Goal: Task Accomplishment & Management: Manage account settings

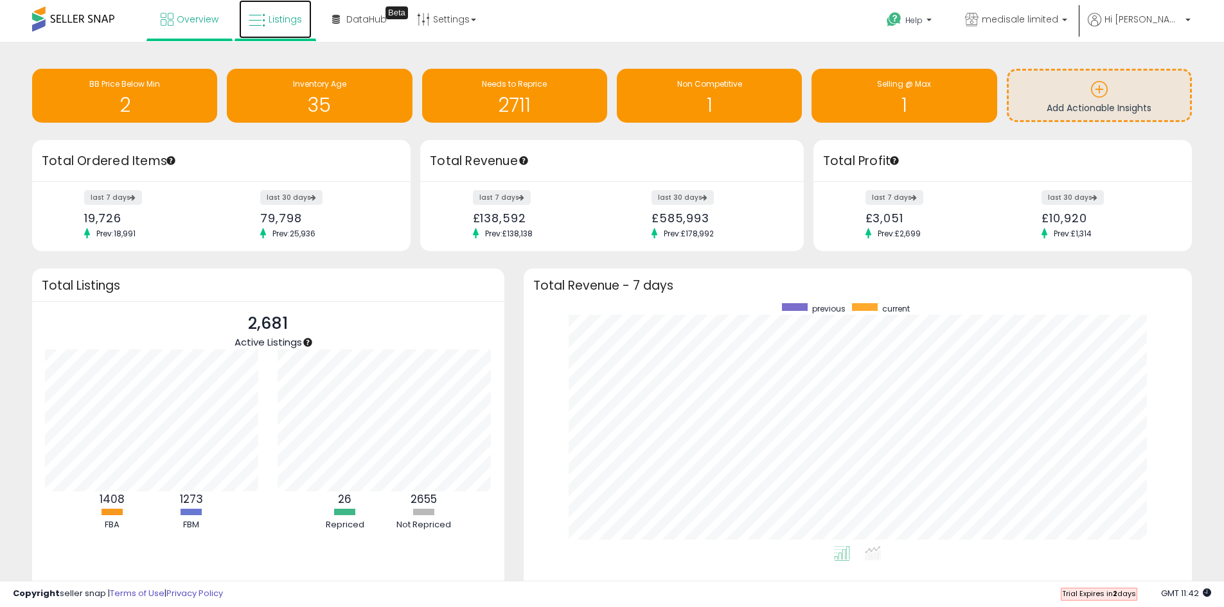
click at [269, 19] on span "Listings" at bounding box center [285, 19] width 33 height 13
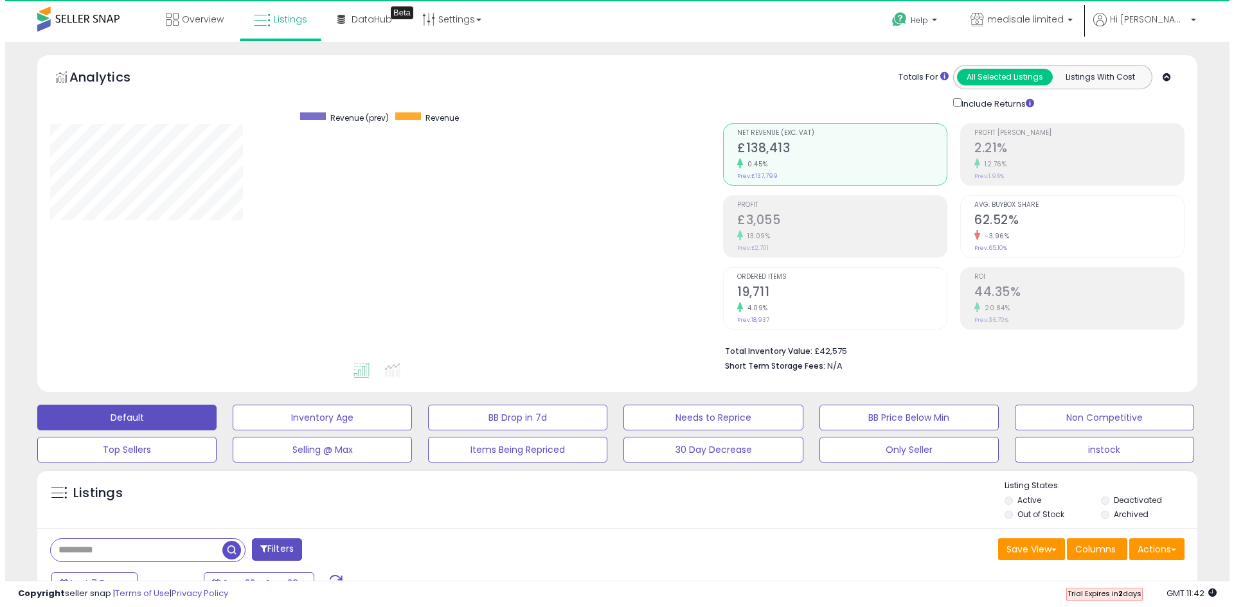
scroll to position [263, 673]
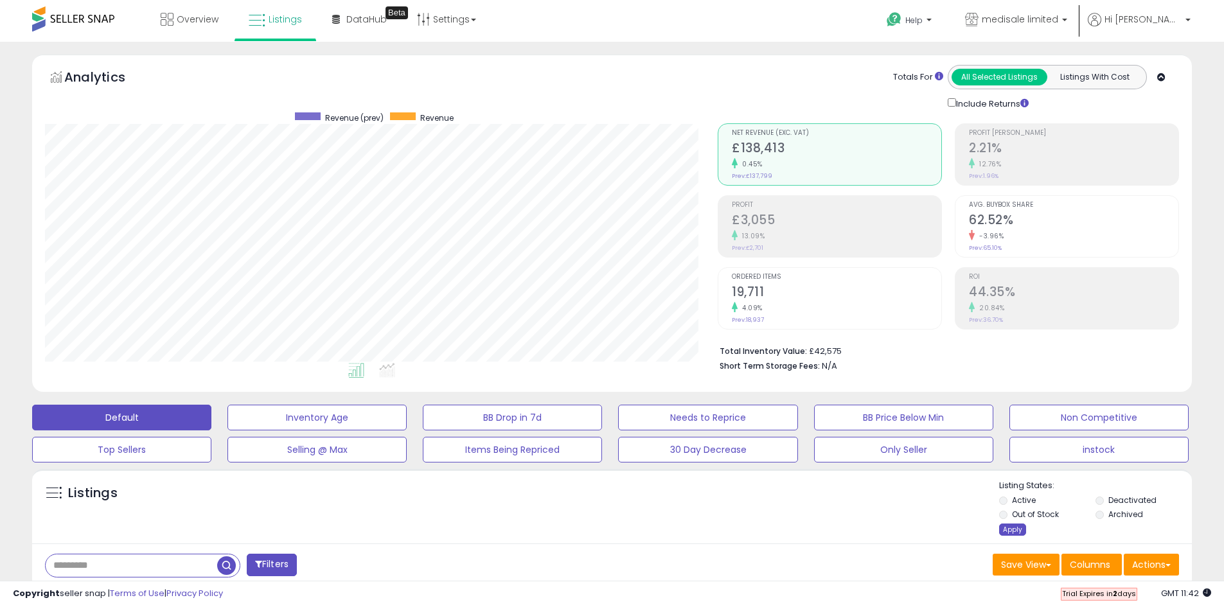
click at [1015, 529] on div "Apply" at bounding box center [1012, 530] width 27 height 12
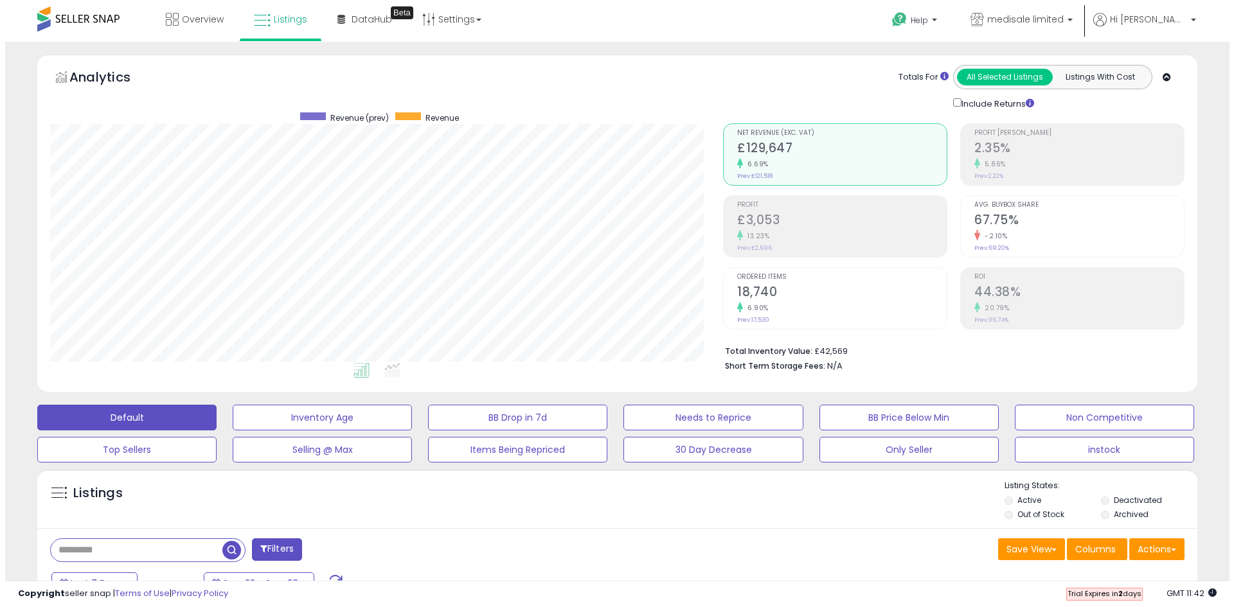
scroll to position [75, 0]
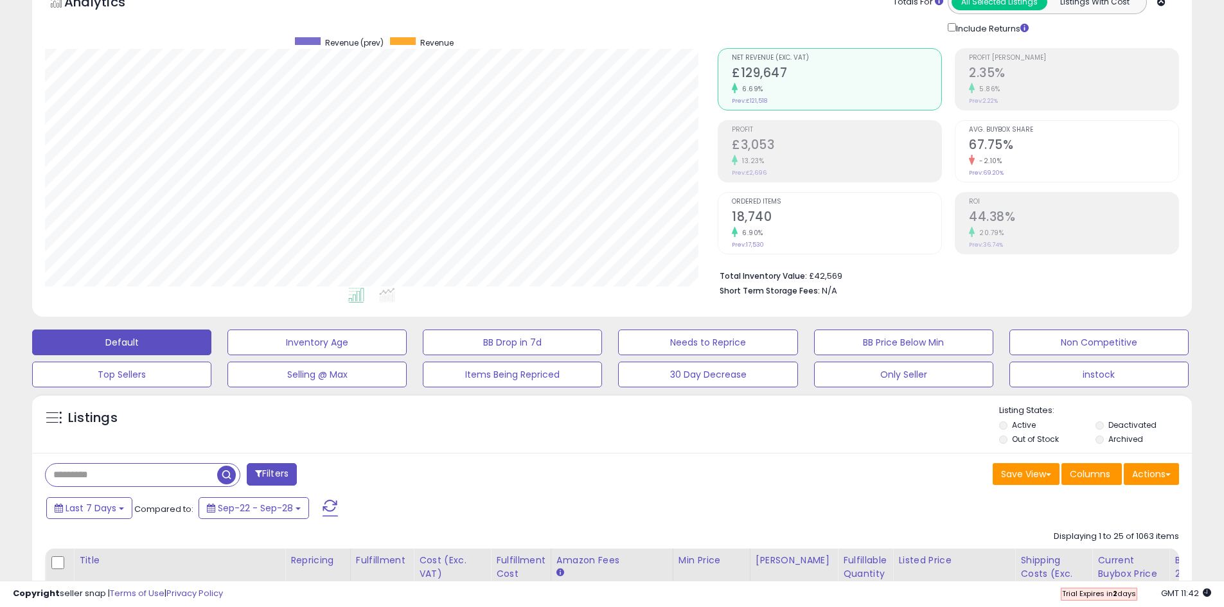
click at [280, 470] on button "Filters" at bounding box center [272, 474] width 50 height 22
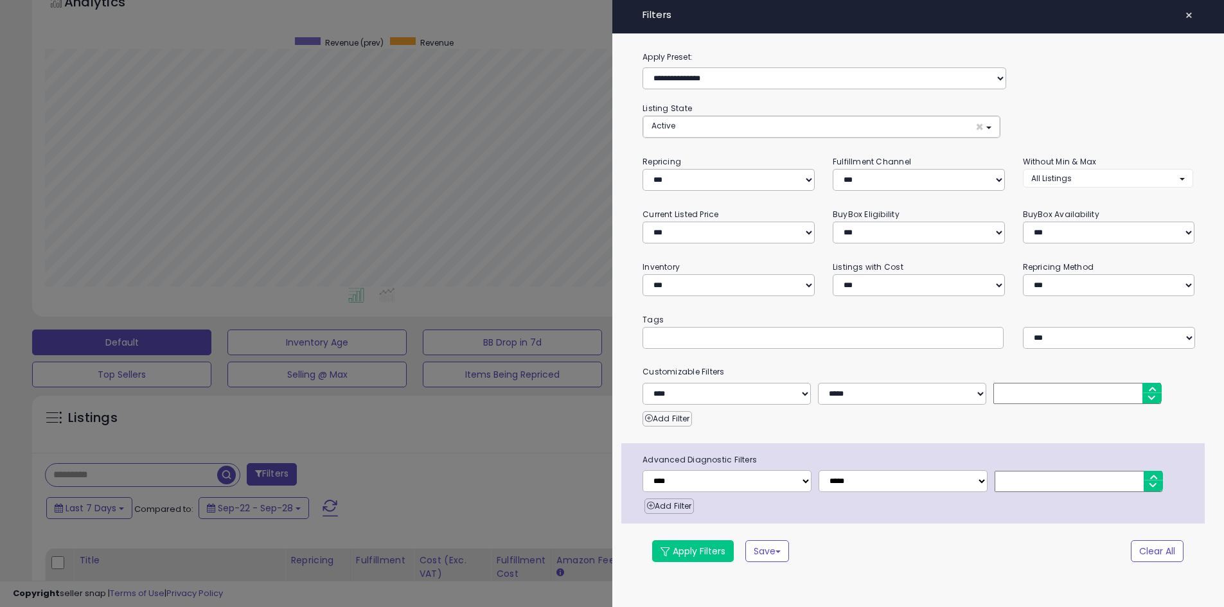
scroll to position [263, 678]
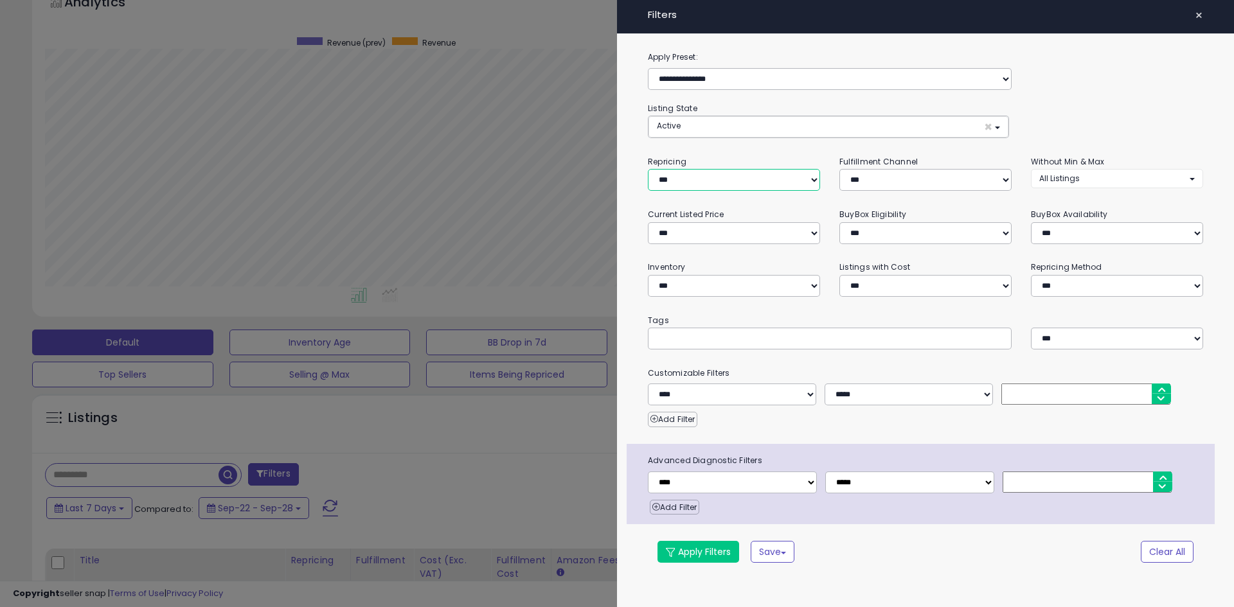
click at [770, 179] on select "**********" at bounding box center [734, 180] width 172 height 22
select select "**"
click at [648, 169] on select "**********" at bounding box center [734, 180] width 172 height 22
click at [712, 554] on button "Apply Filters" at bounding box center [698, 552] width 82 height 22
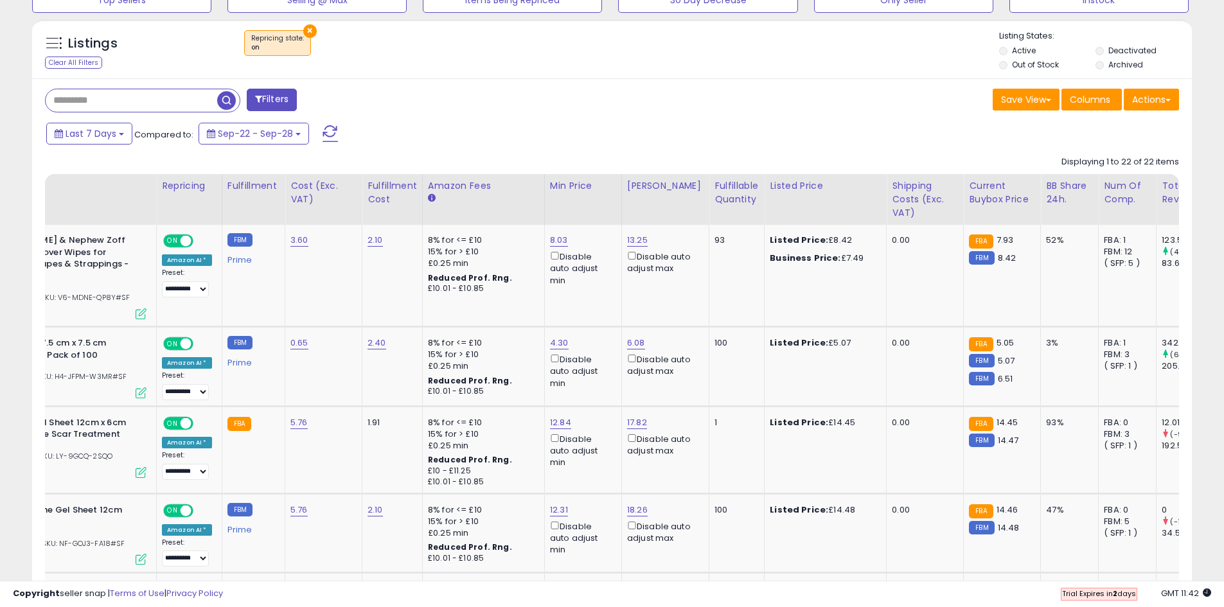
scroll to position [0, 0]
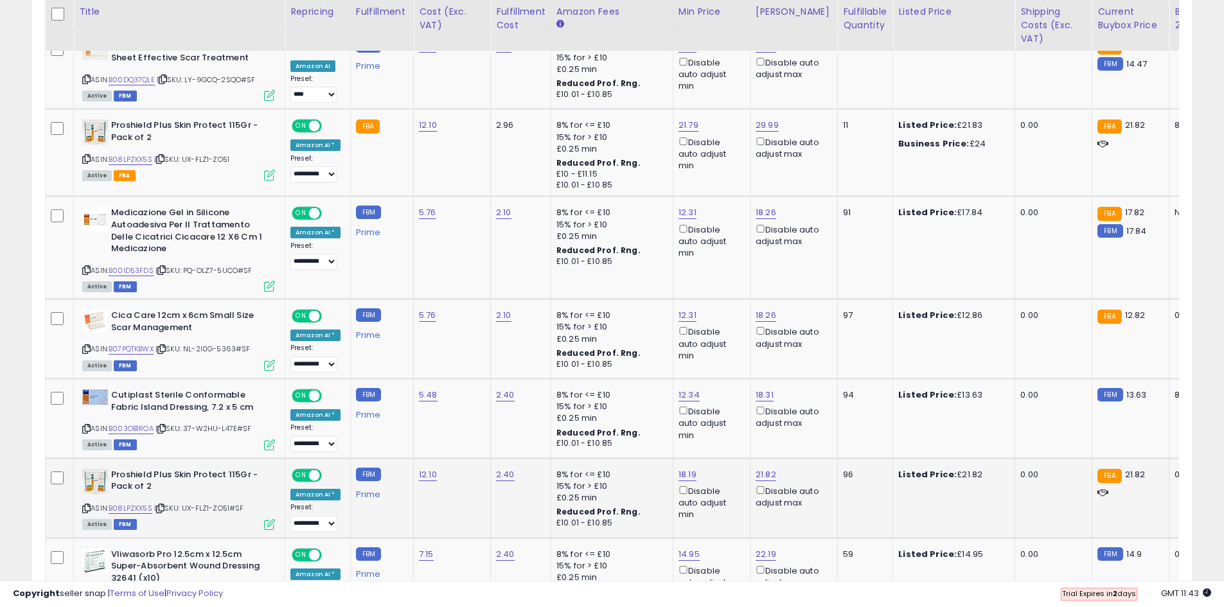
drag, startPoint x: 212, startPoint y: 474, endPoint x: 188, endPoint y: 479, distance: 24.5
click at [188, 479] on div "ASIN: B08LPZKX5S | SKU: UX-FLZ1-ZO51#SF Active FBM" at bounding box center [178, 499] width 193 height 60
click at [163, 505] on icon at bounding box center [160, 508] width 8 height 7
click at [305, 470] on span "ON" at bounding box center [301, 475] width 16 height 11
click at [312, 121] on span at bounding box center [314, 126] width 11 height 11
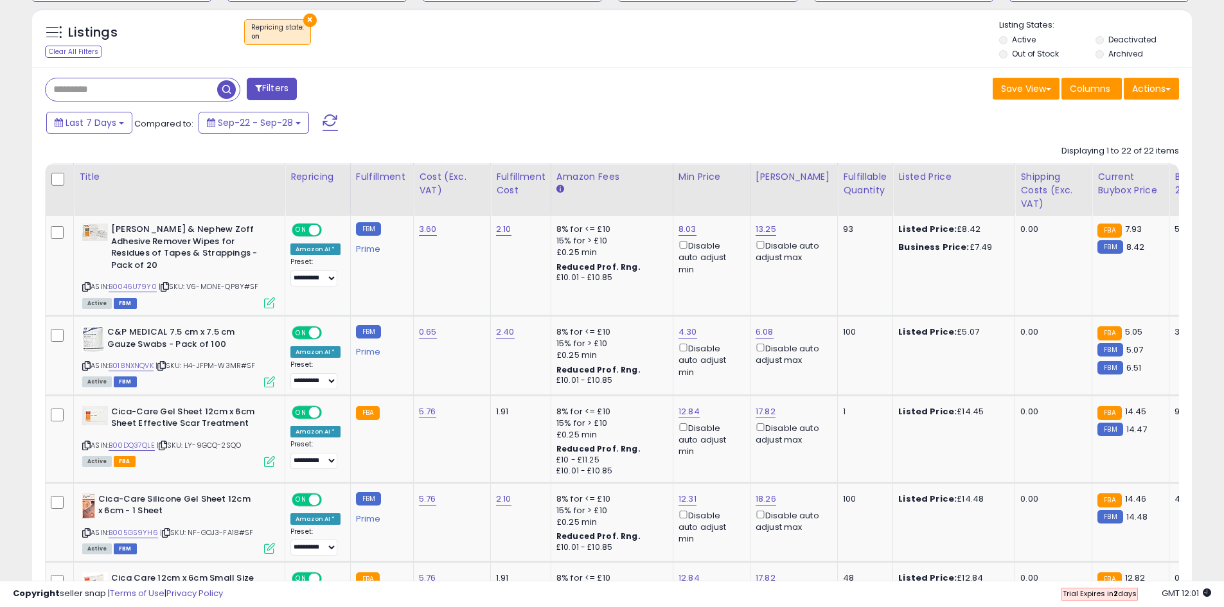
scroll to position [450, 0]
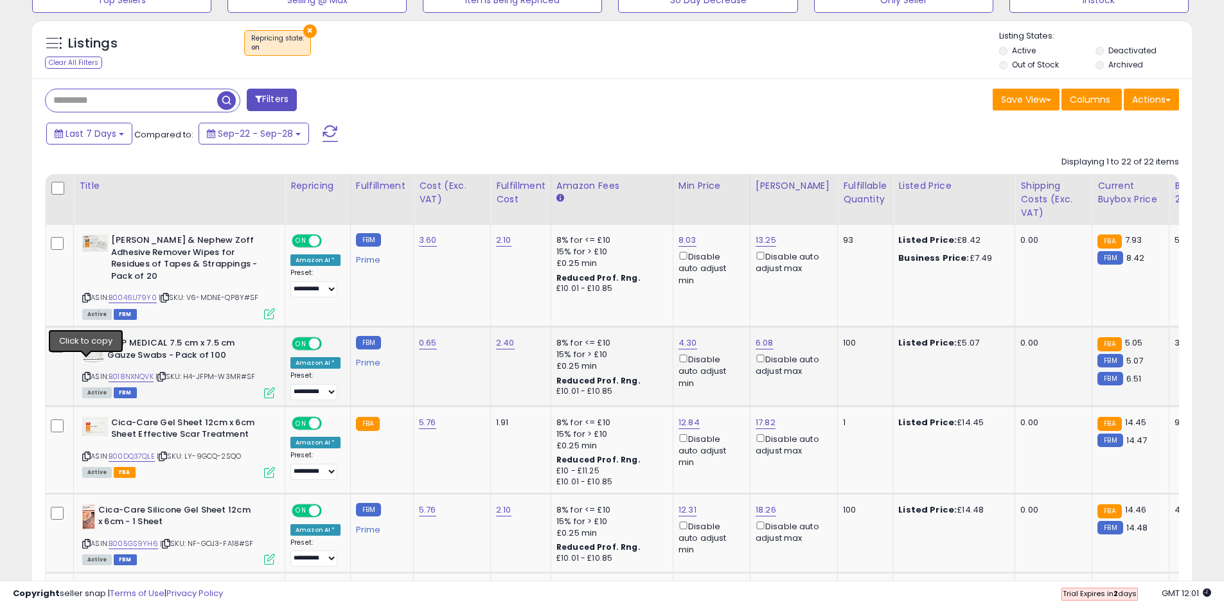
click at [86, 373] on icon at bounding box center [86, 376] width 8 height 7
click at [309, 339] on span at bounding box center [314, 344] width 11 height 11
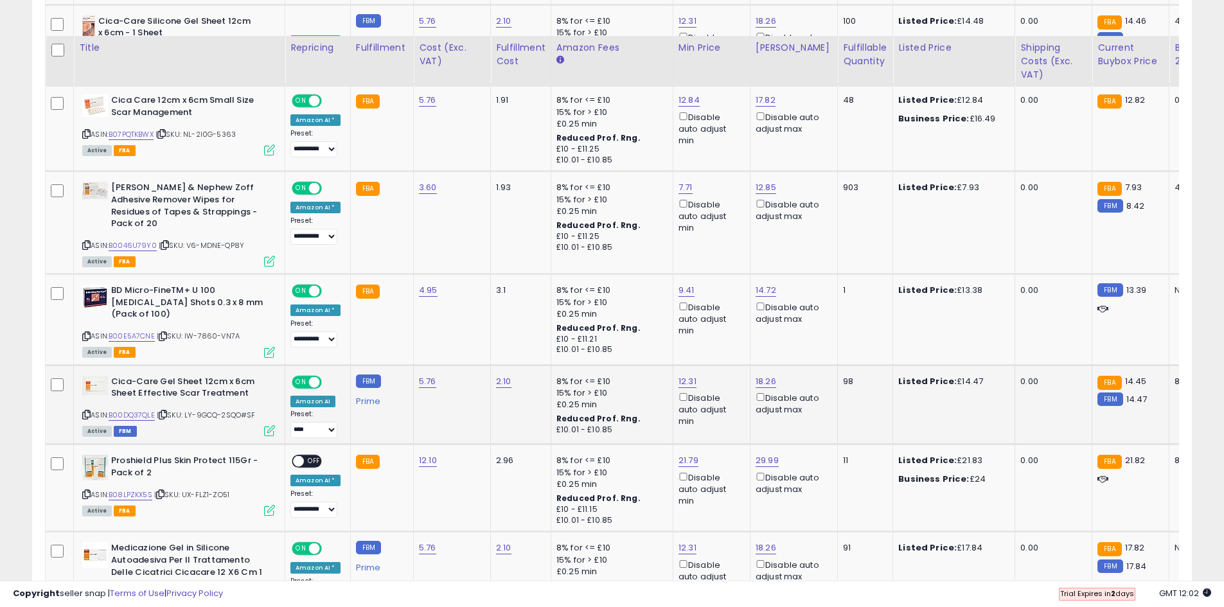
scroll to position [975, 0]
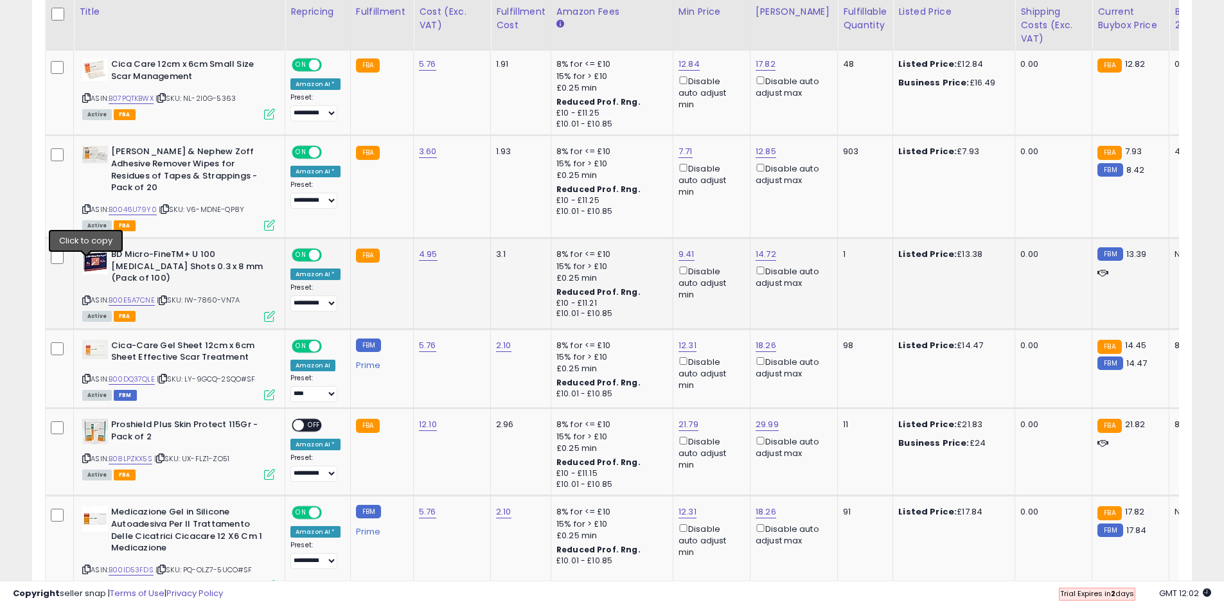
click at [85, 297] on icon at bounding box center [86, 300] width 8 height 7
click at [300, 250] on span "ON" at bounding box center [301, 255] width 16 height 11
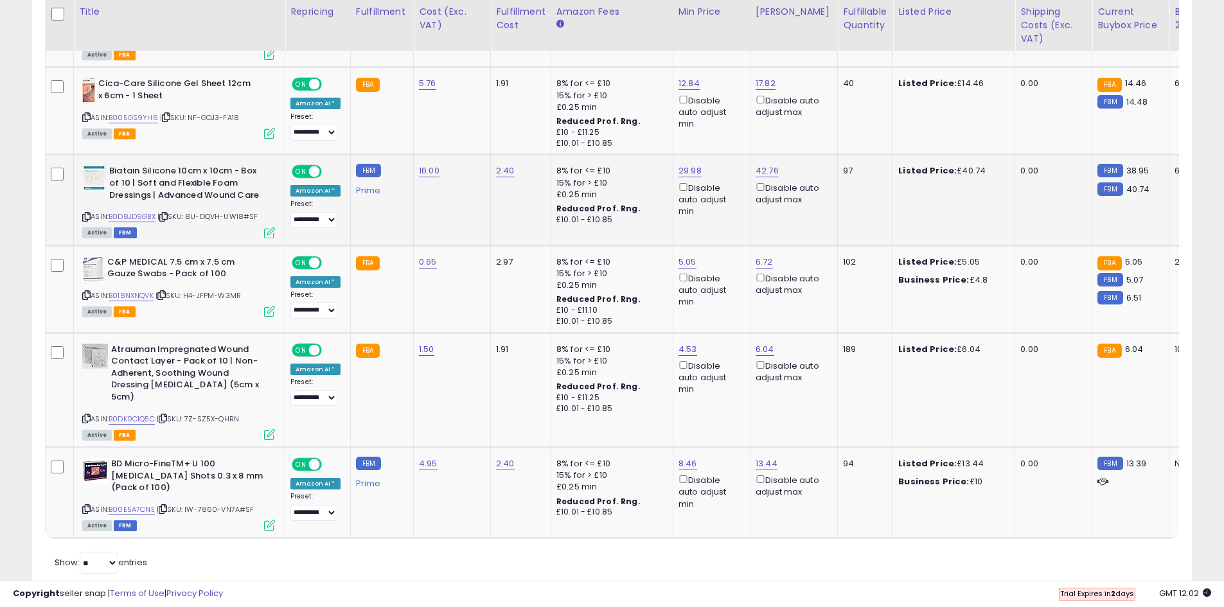
scroll to position [2122, 0]
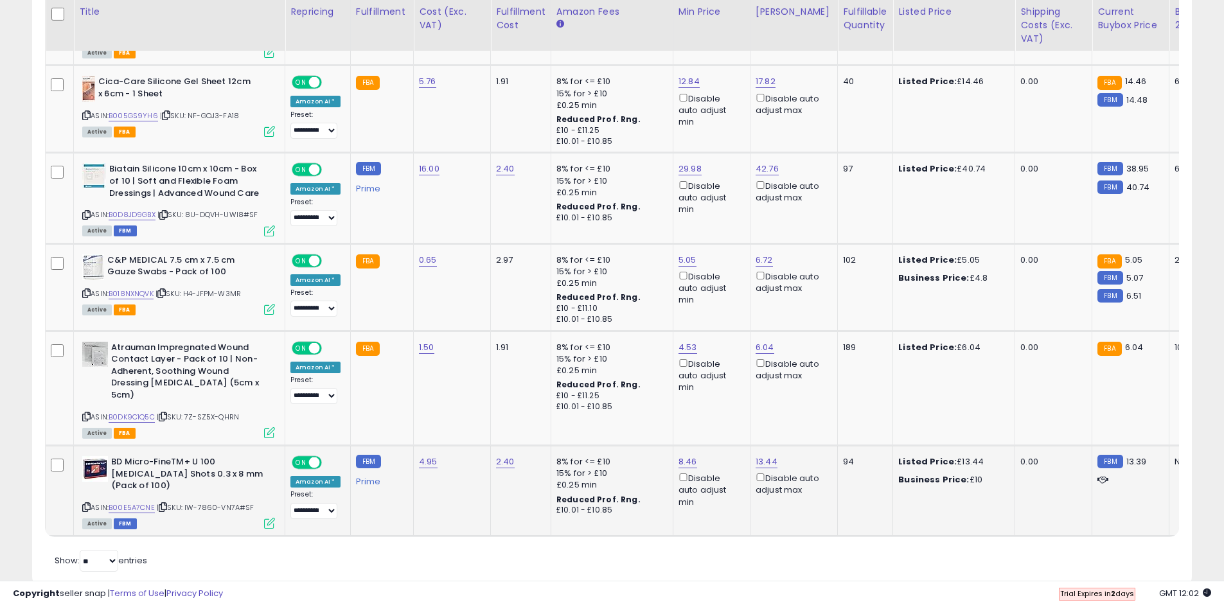
click at [303, 457] on span "ON" at bounding box center [301, 462] width 16 height 11
click at [136, 412] on link "B0DK9C1Q5C" at bounding box center [132, 417] width 46 height 11
click at [304, 255] on span "ON" at bounding box center [301, 260] width 16 height 11
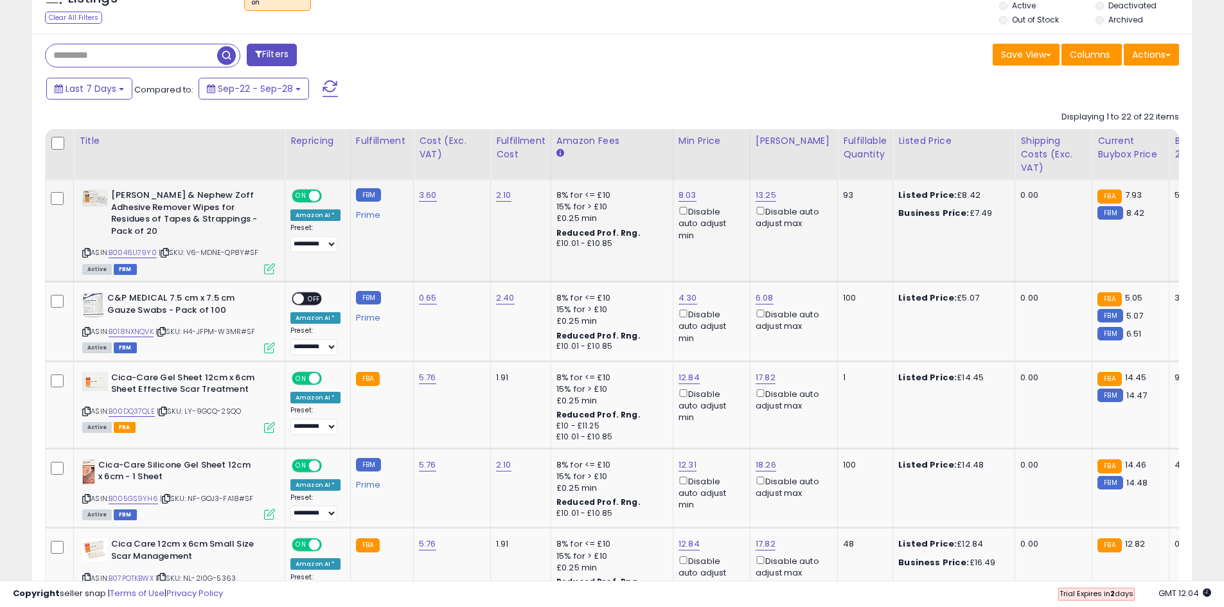
scroll to position [547, 0]
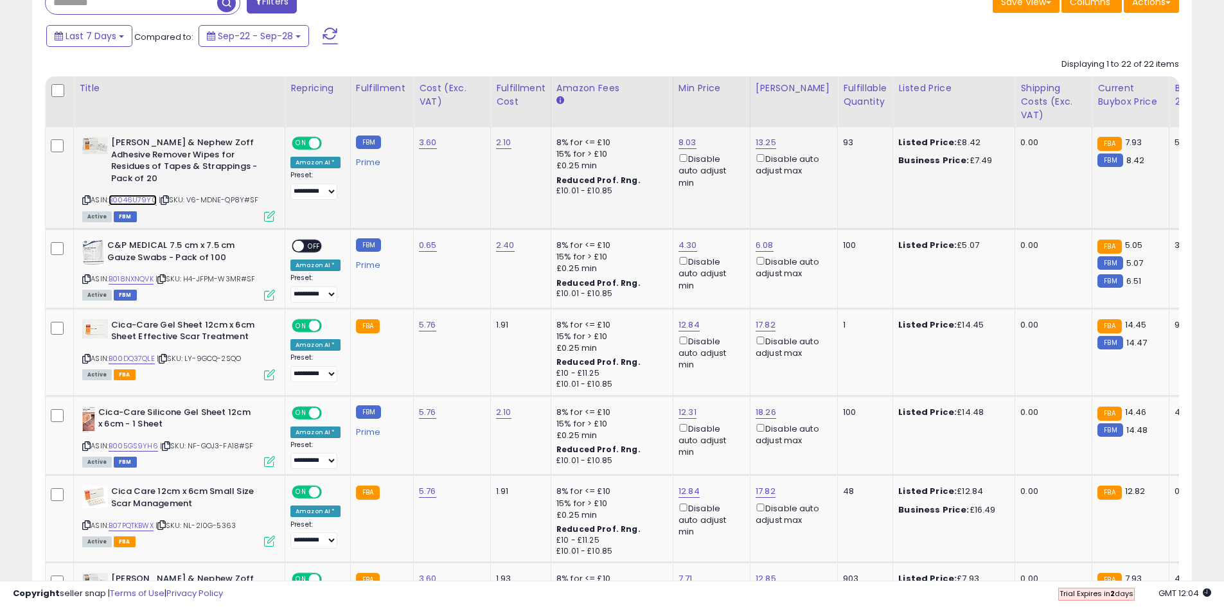
click at [139, 195] on link "B0046U79Y0" at bounding box center [133, 200] width 48 height 11
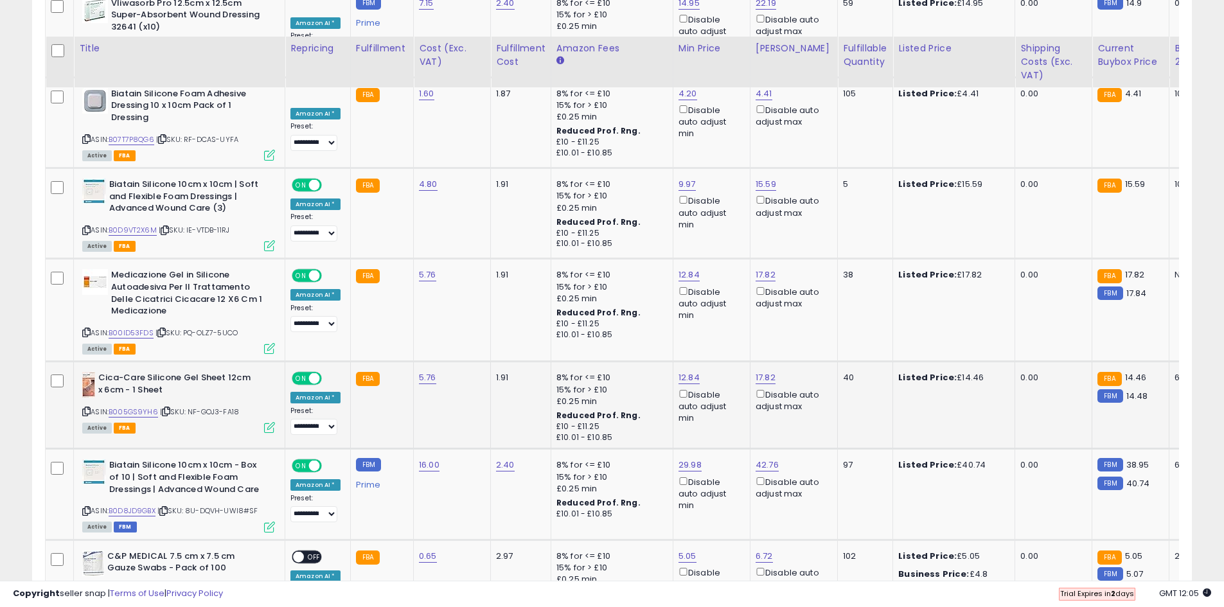
scroll to position [1822, 0]
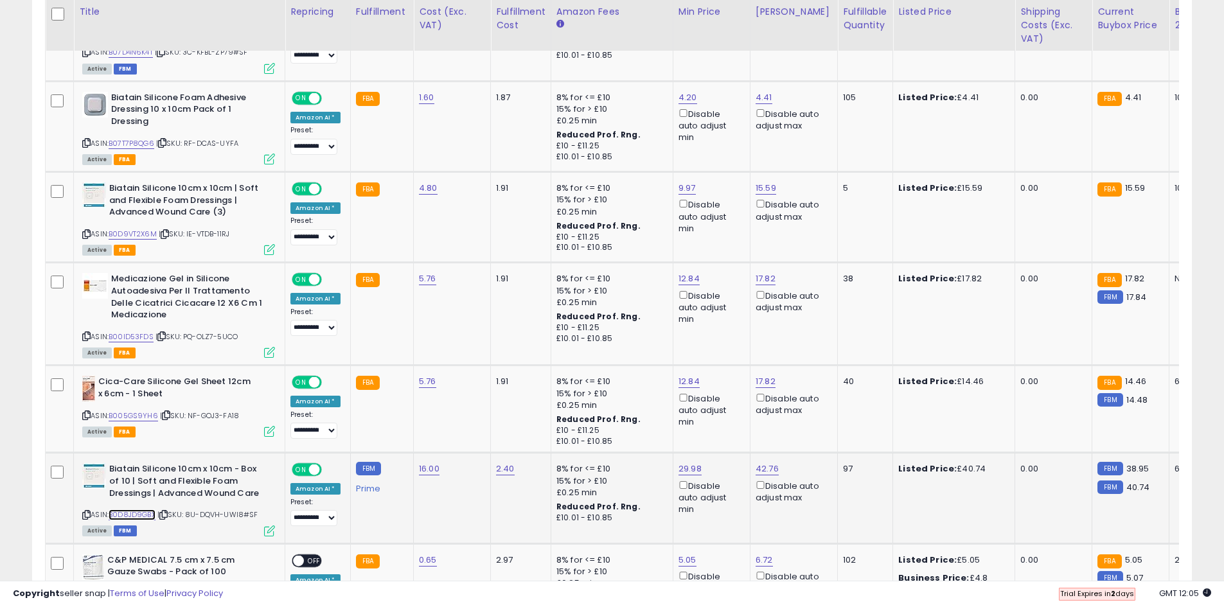
click at [146, 510] on link "B0D8JD9GBX" at bounding box center [132, 515] width 47 height 11
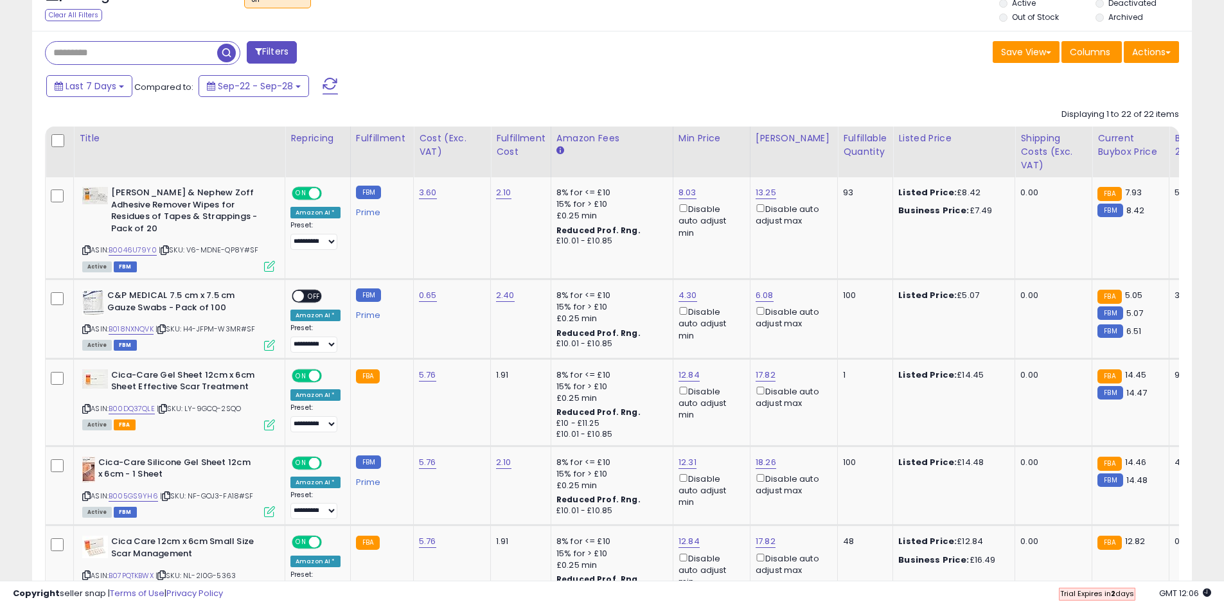
scroll to position [472, 0]
